Goal: Find contact information: Find contact information

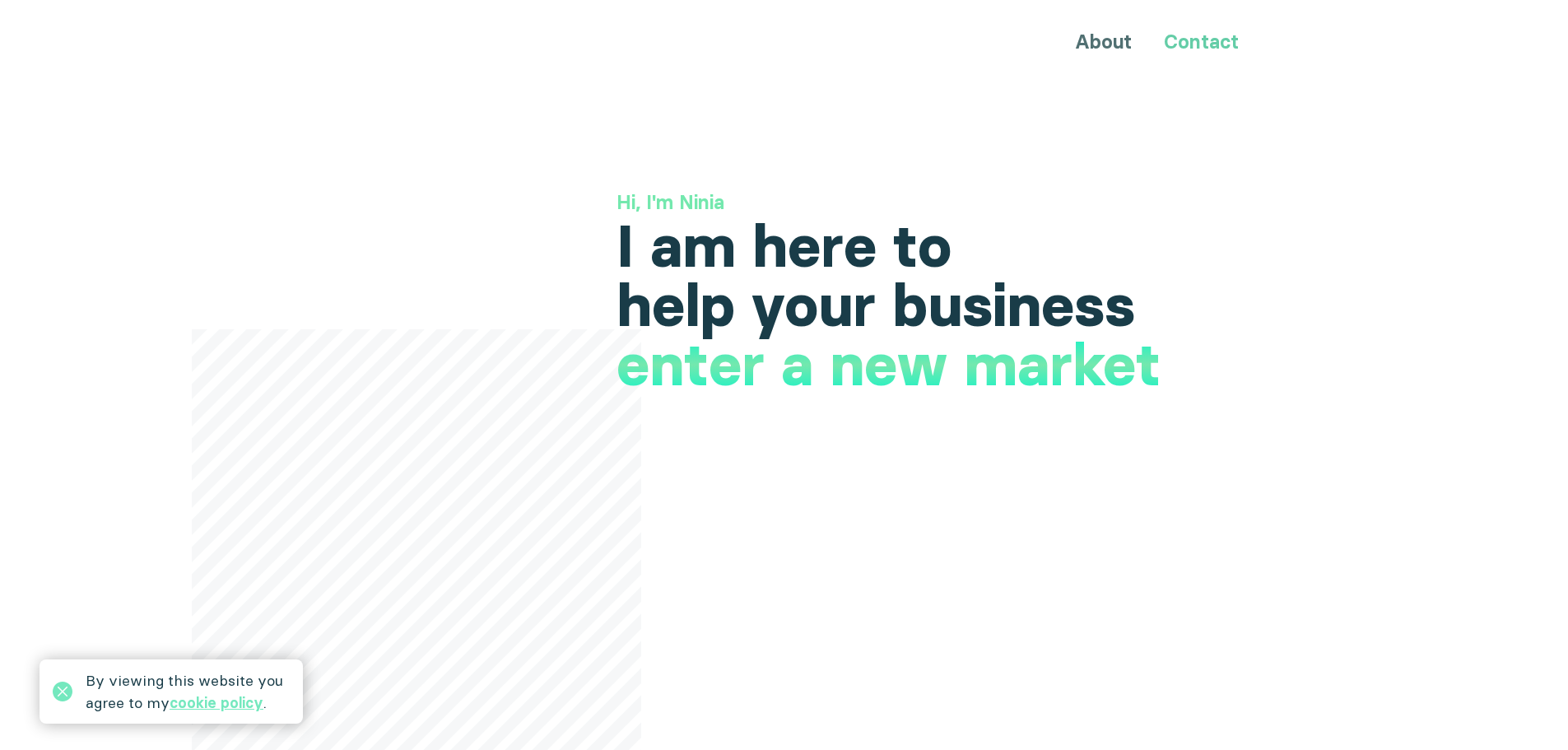
click at [1210, 45] on link "Contact" at bounding box center [1202, 42] width 75 height 24
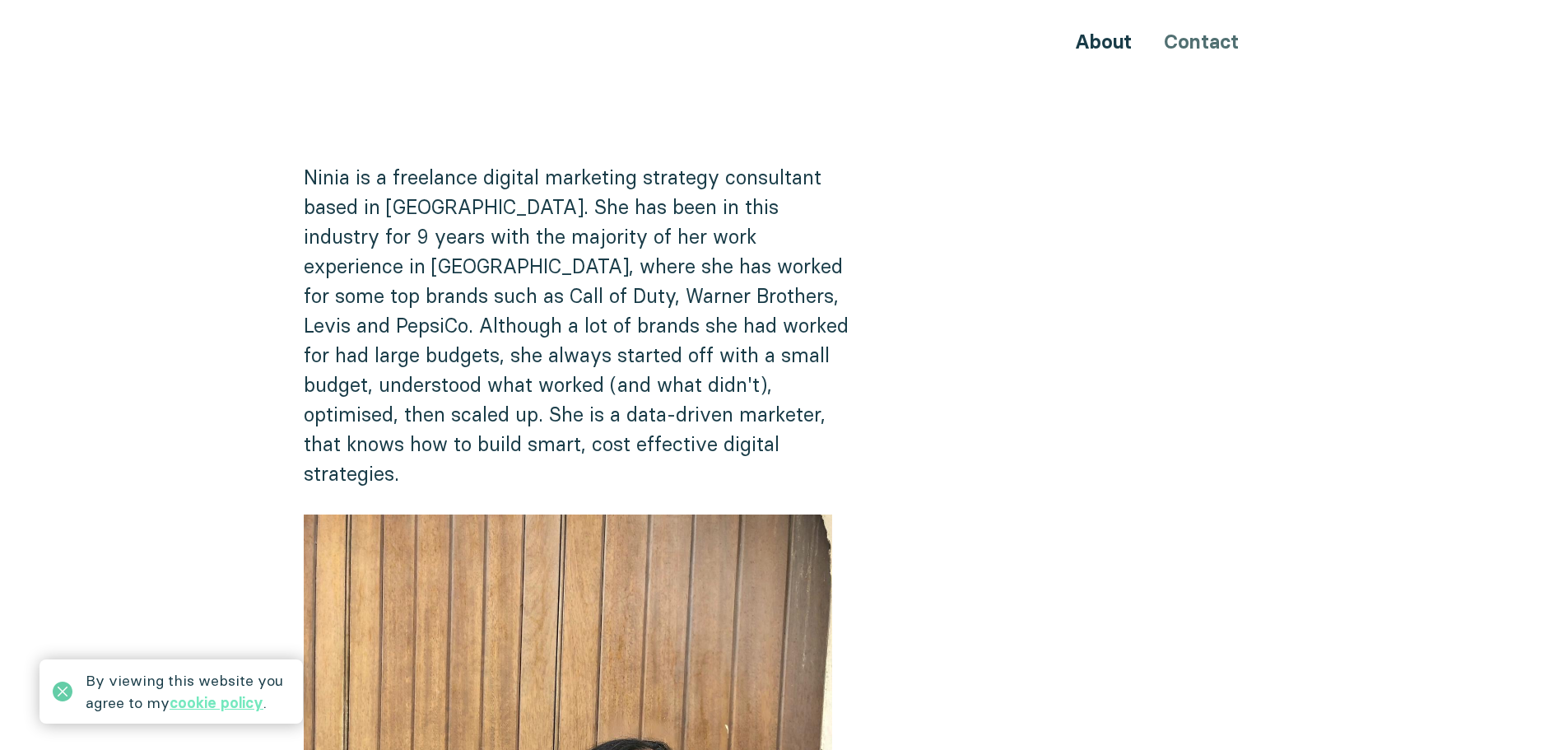
click at [54, 692] on icon at bounding box center [62, 691] width 20 height 20
click at [1108, 47] on link "About" at bounding box center [1103, 42] width 56 height 24
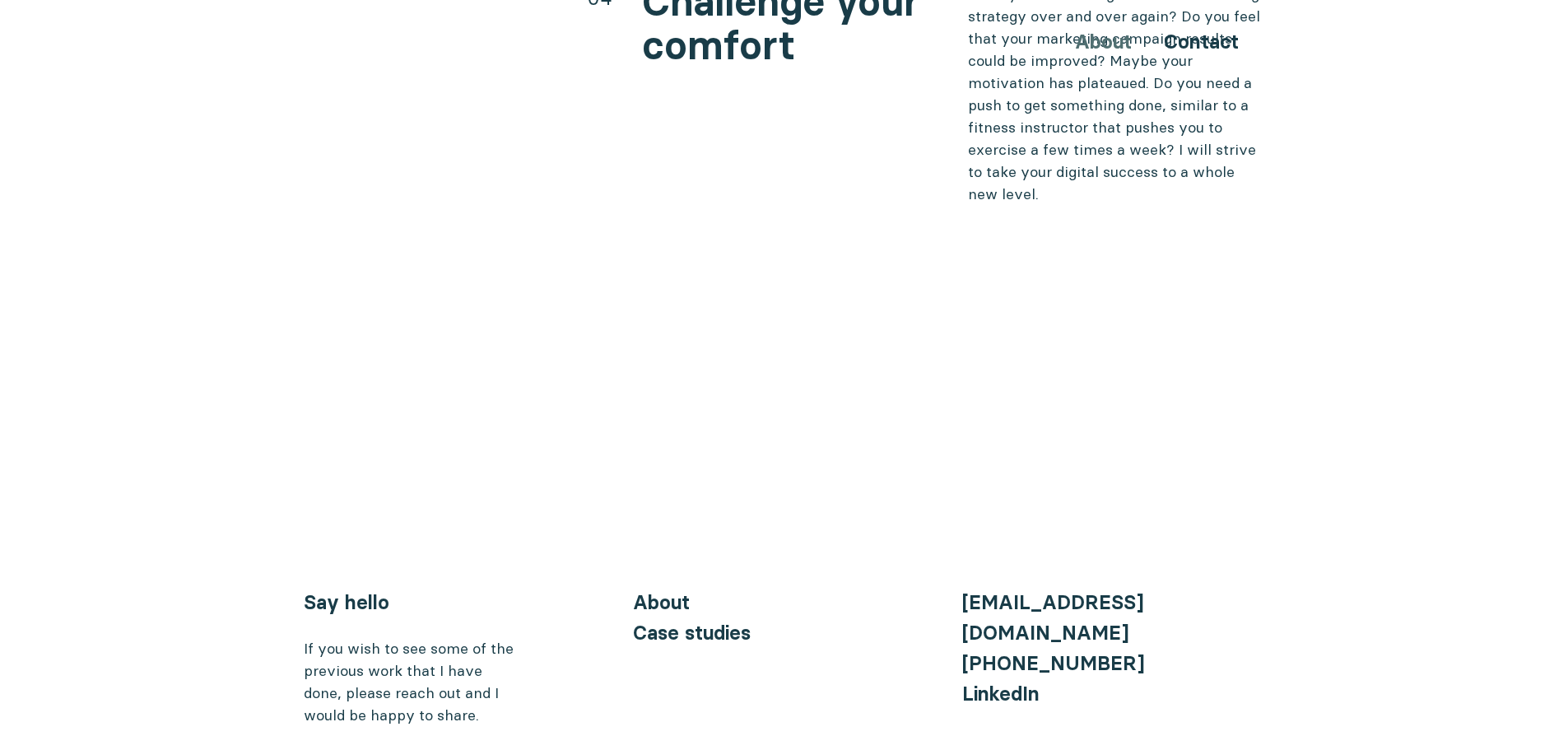
scroll to position [6739, 0]
